Goal: Ask a question

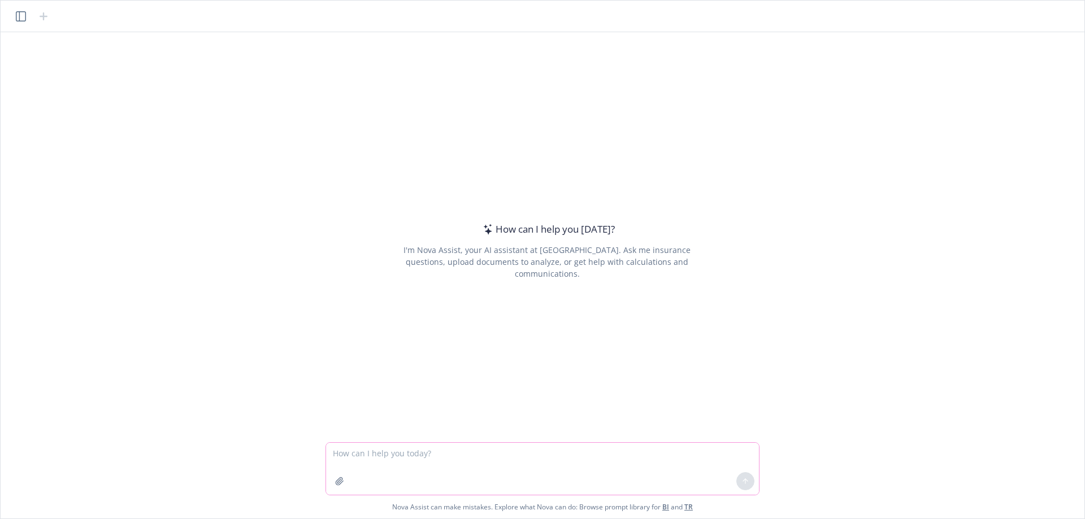
click at [443, 456] on textarea at bounding box center [542, 469] width 433 height 52
paste textarea "I am a directors and officers liability insurance broker, can you please provid…"
type textarea "I am a directors and officers liability insurance broker, can you please provid…"
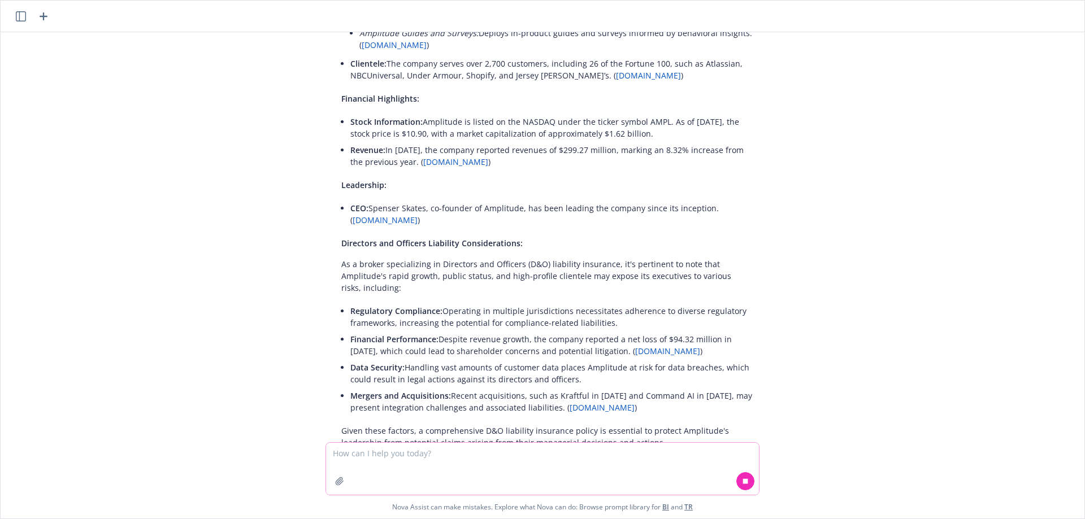
scroll to position [295, 0]
